Goal: Task Accomplishment & Management: Use online tool/utility

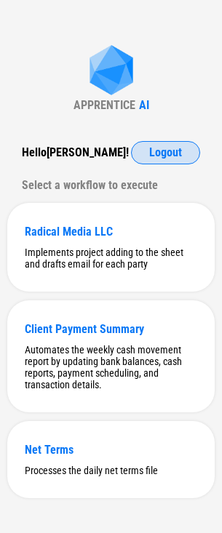
click at [166, 154] on span "Logout" at bounding box center [165, 153] width 33 height 12
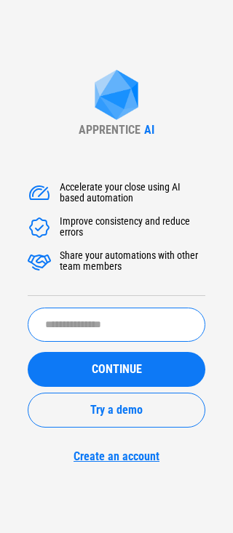
click at [105, 319] on input "text" at bounding box center [117, 325] width 178 height 34
